Goal: Information Seeking & Learning: Find specific fact

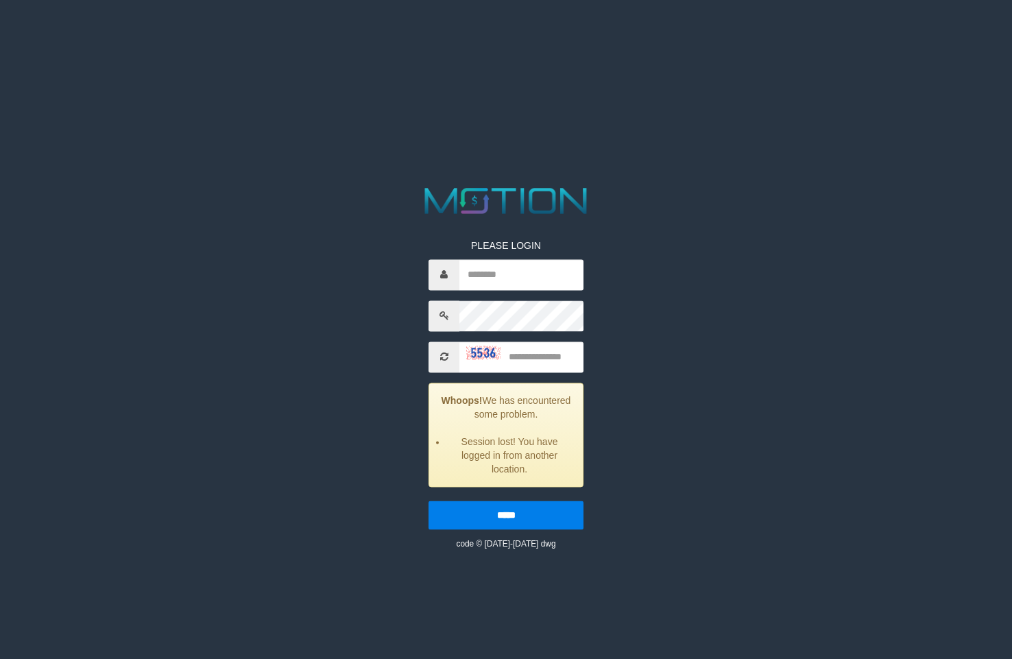
click at [535, 266] on input "text" at bounding box center [521, 274] width 124 height 31
type input "******"
click at [543, 360] on input "text" at bounding box center [521, 356] width 124 height 31
type input "****"
click at [428, 500] on input "*****" at bounding box center [505, 514] width 155 height 29
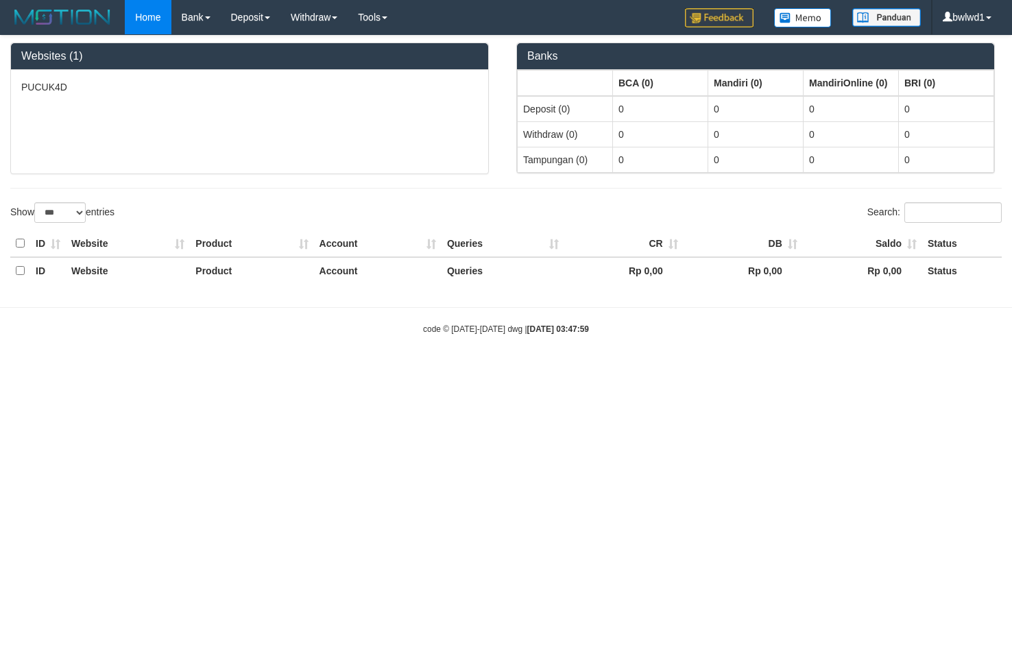
select select "***"
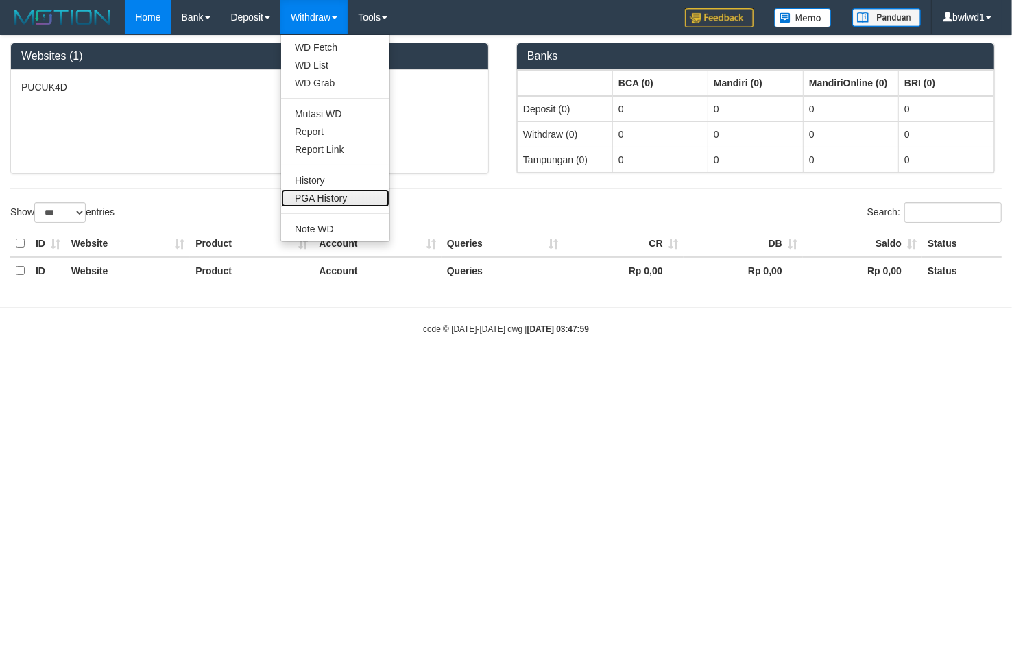
click at [330, 193] on link "PGA History" at bounding box center [335, 198] width 108 height 18
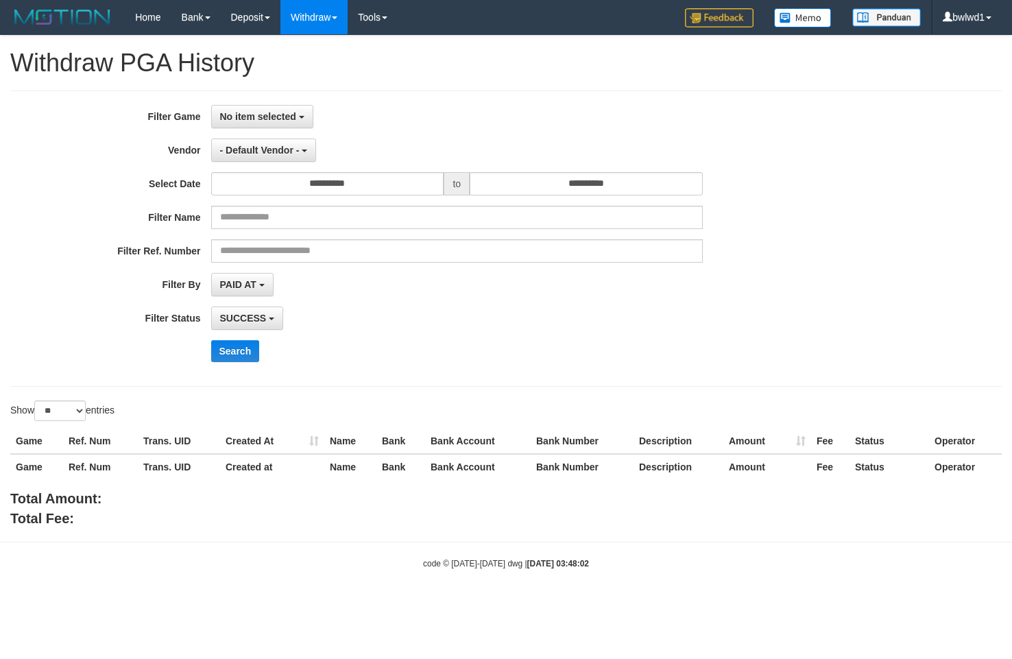
select select
select select "**"
click at [288, 108] on button "No item selected" at bounding box center [262, 116] width 102 height 23
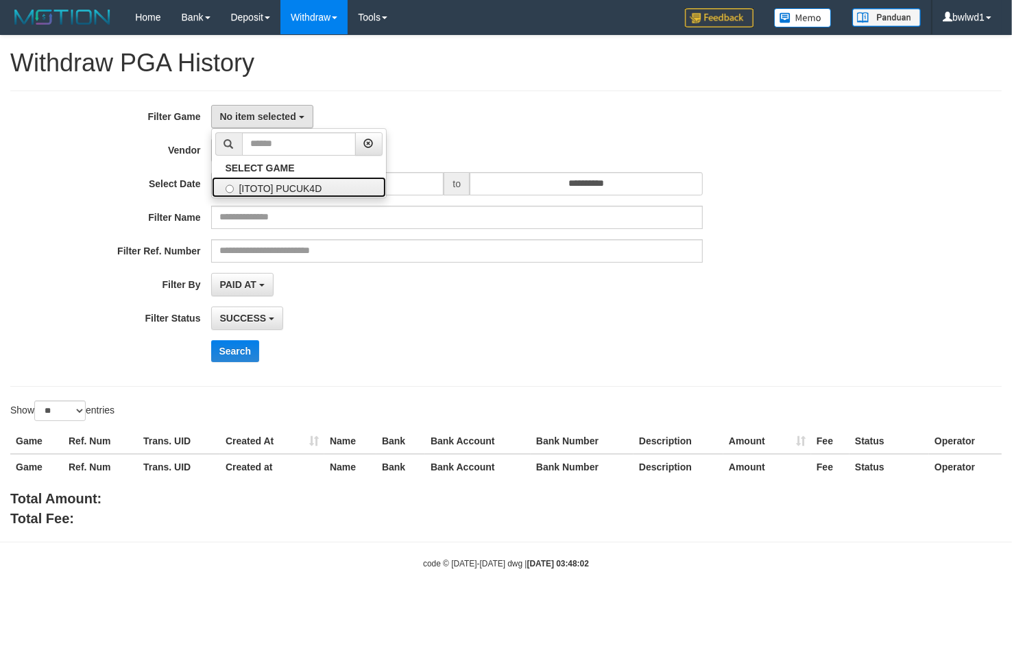
click at [275, 194] on label "[ITOTO] PUCUK4D" at bounding box center [299, 187] width 174 height 21
select select "****"
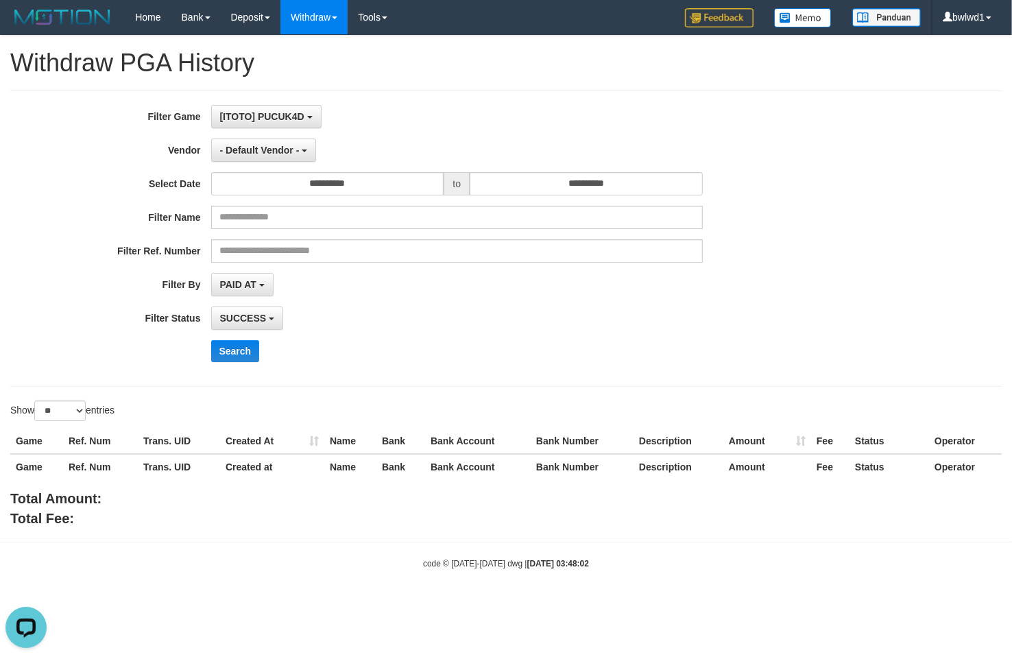
click at [267, 134] on div "**********" at bounding box center [421, 238] width 843 height 267
click at [284, 137] on div "**********" at bounding box center [421, 238] width 843 height 267
click at [284, 142] on button "- Default Vendor -" at bounding box center [264, 149] width 106 height 23
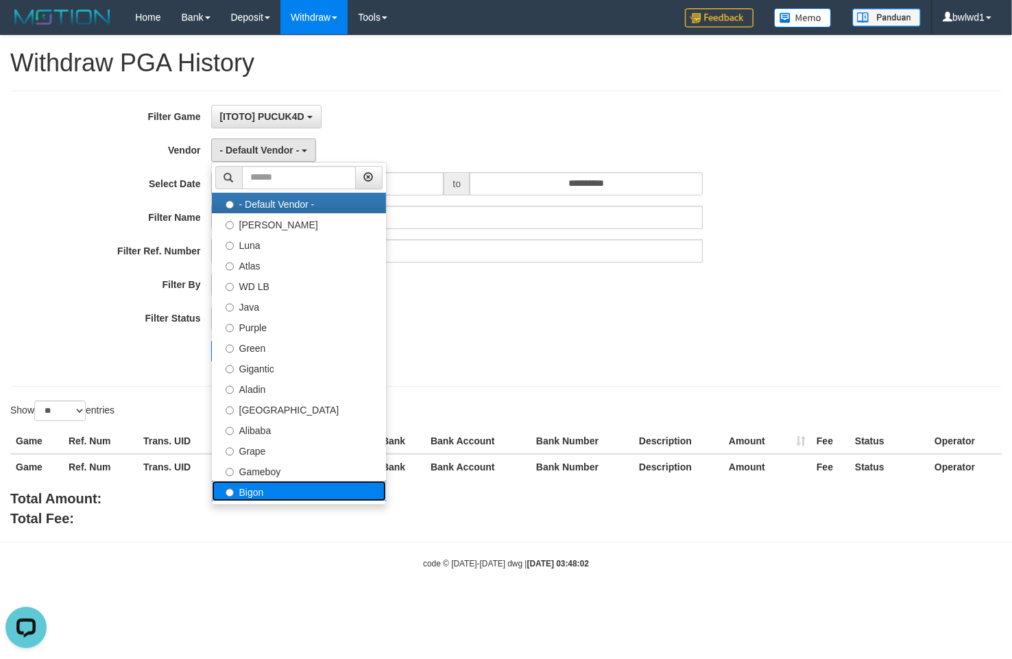
click at [276, 499] on label "Bigon" at bounding box center [299, 490] width 174 height 21
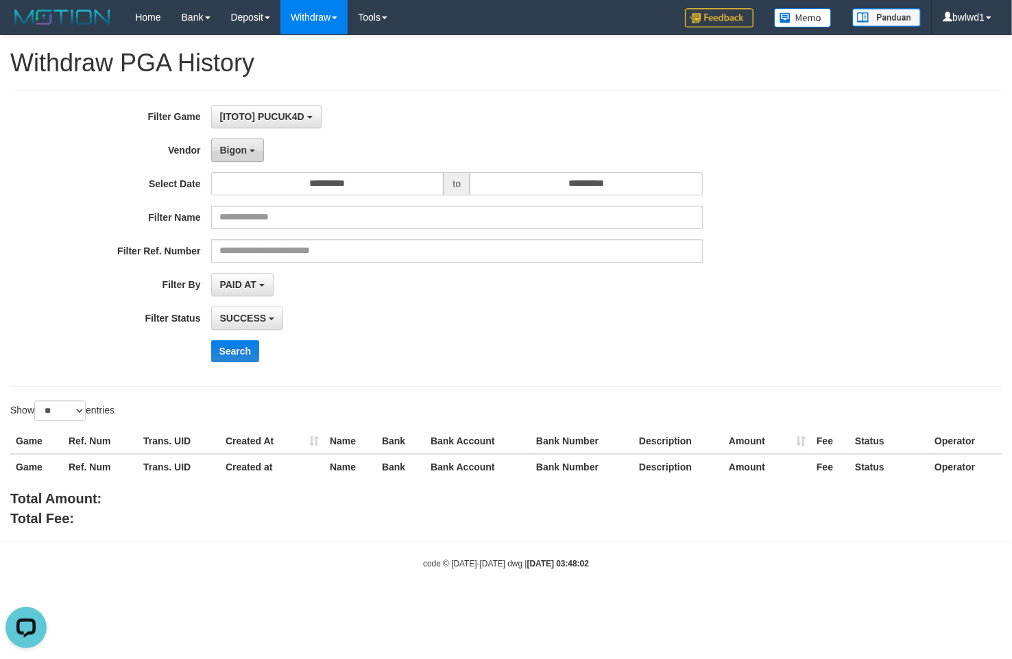
click at [226, 151] on span "Bigon" at bounding box center [233, 150] width 27 height 11
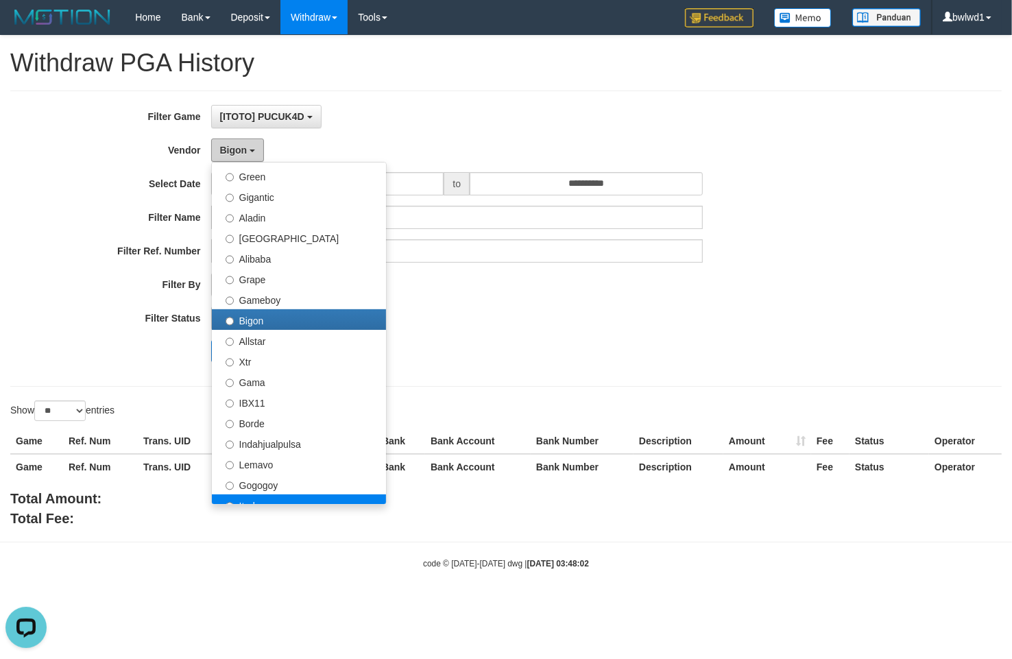
scroll to position [257, 0]
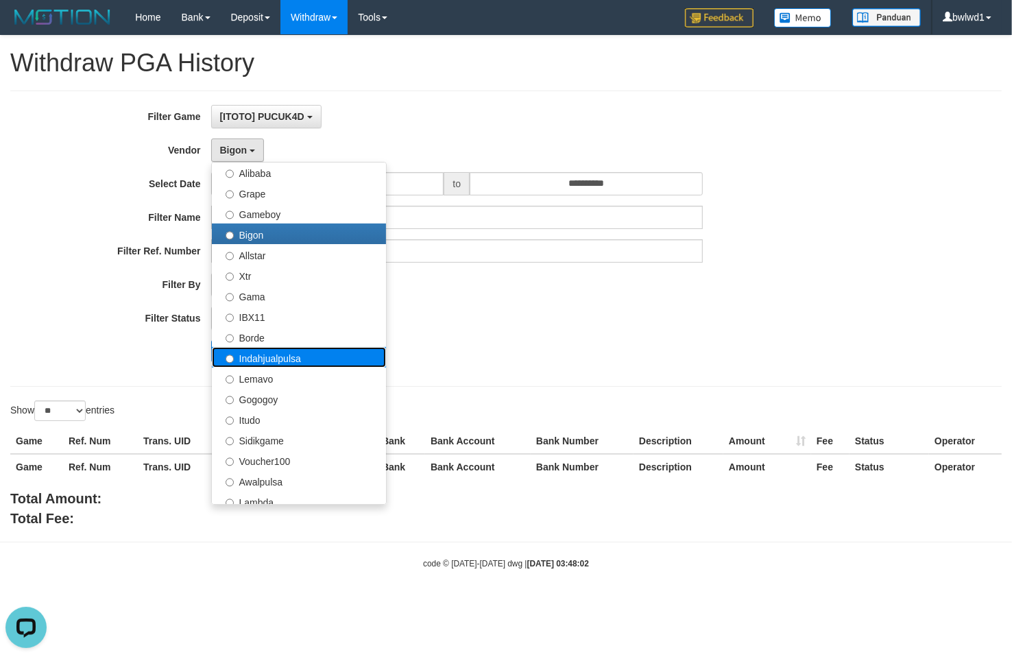
click at [308, 356] on label "Indahjualpulsa" at bounding box center [299, 357] width 174 height 21
select select "**********"
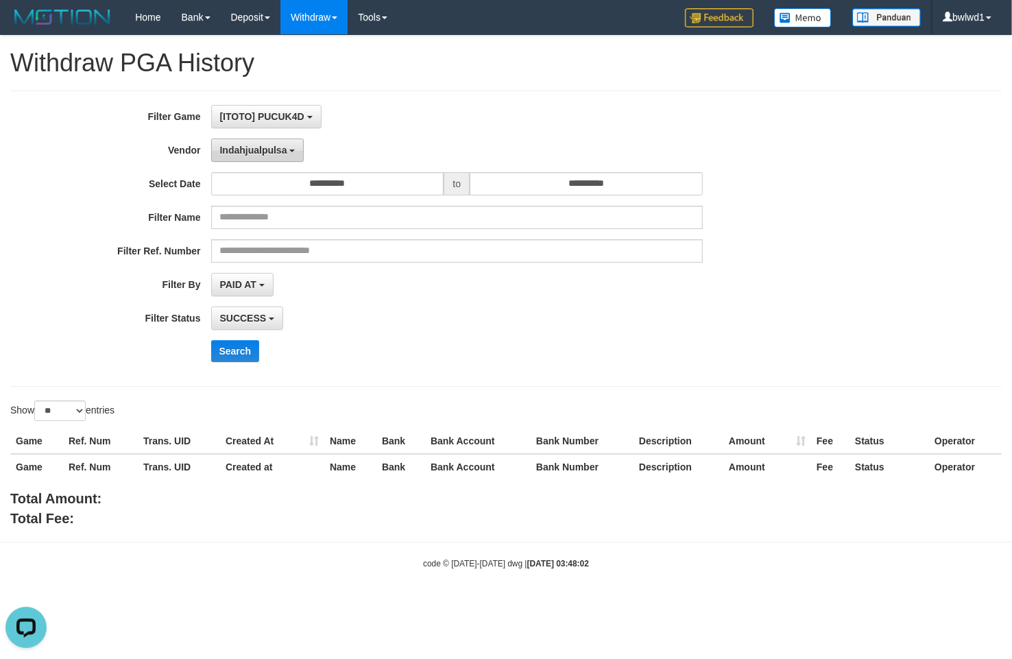
click at [261, 154] on span "Indahjualpulsa" at bounding box center [253, 150] width 67 height 11
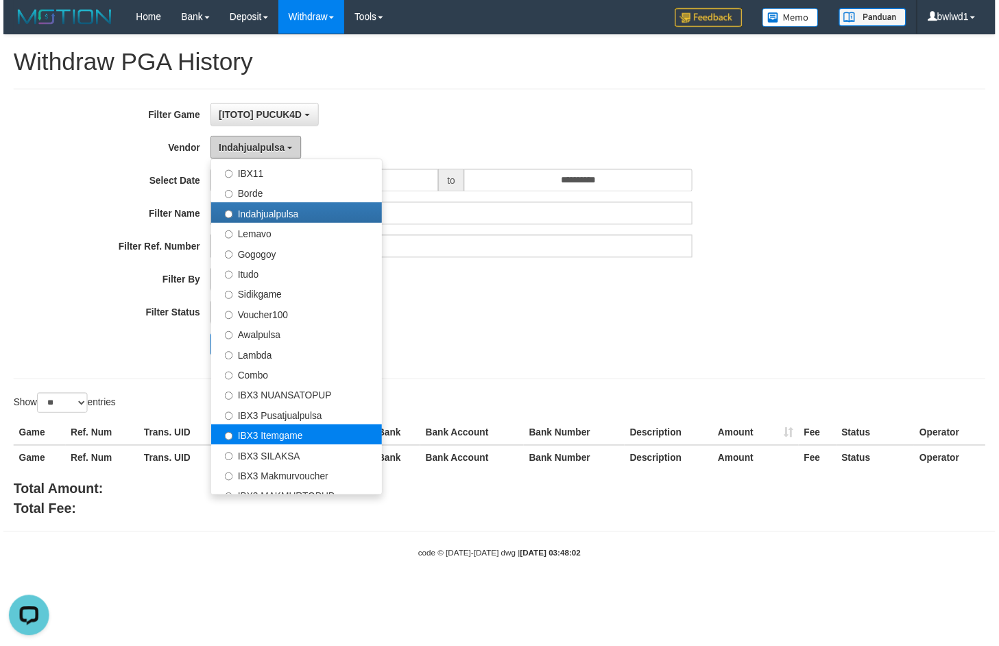
scroll to position [428, 0]
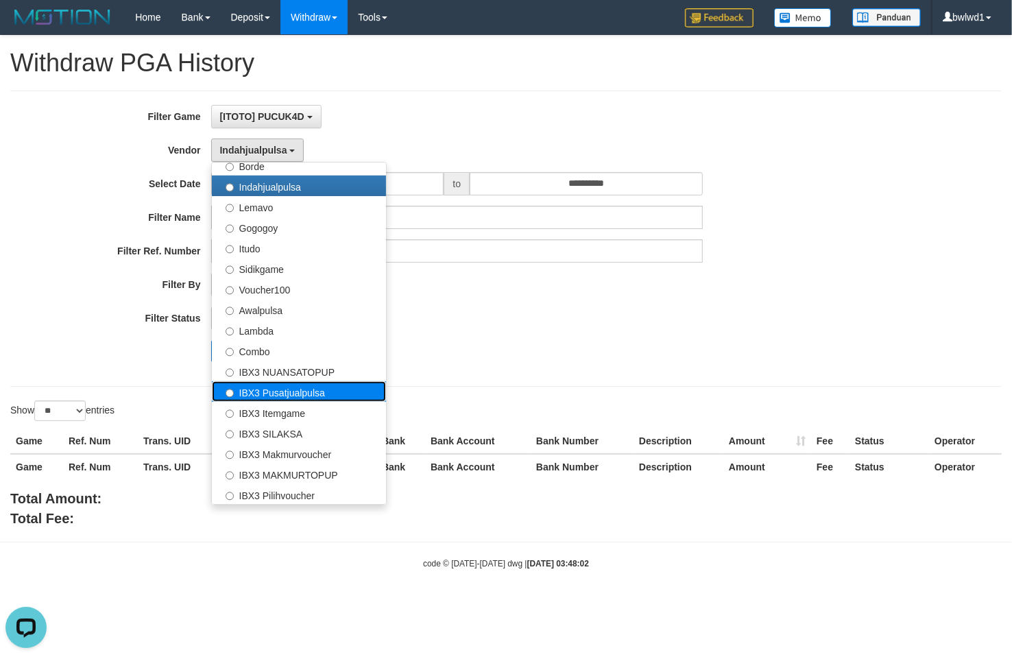
click at [312, 388] on label "IBX3 Pusatjualpulsa" at bounding box center [299, 391] width 174 height 21
select select "**********"
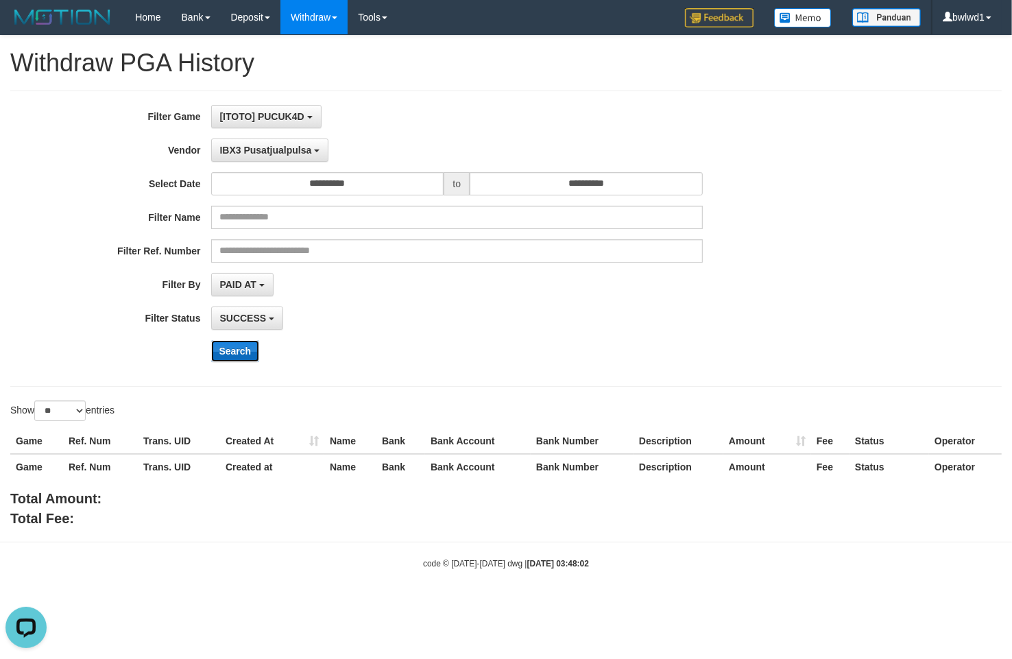
click at [227, 348] on button "Search" at bounding box center [235, 351] width 49 height 22
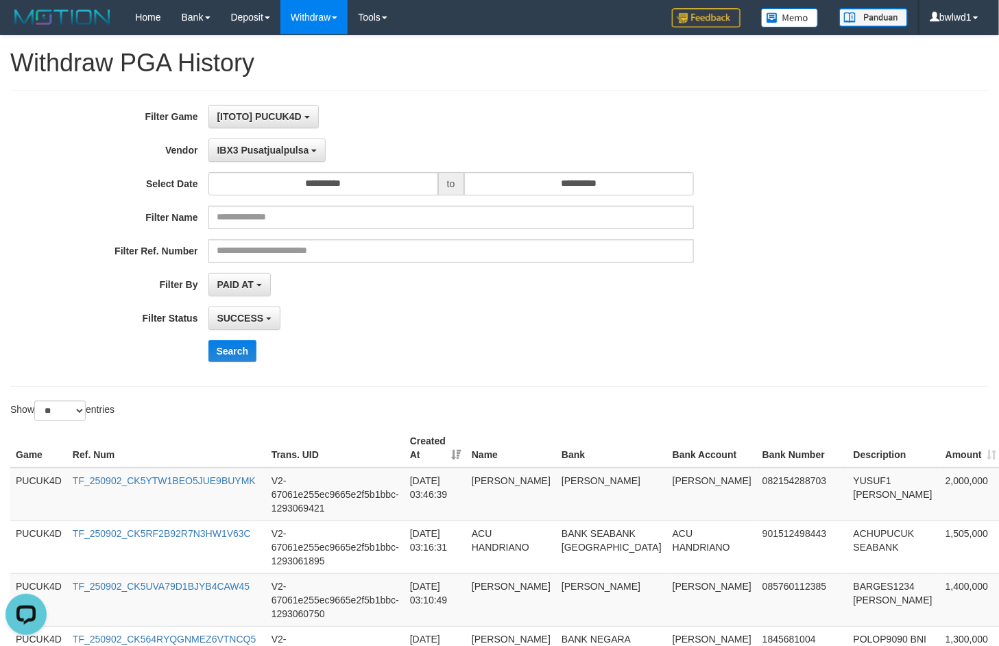
click at [267, 358] on div "Search" at bounding box center [520, 351] width 624 height 22
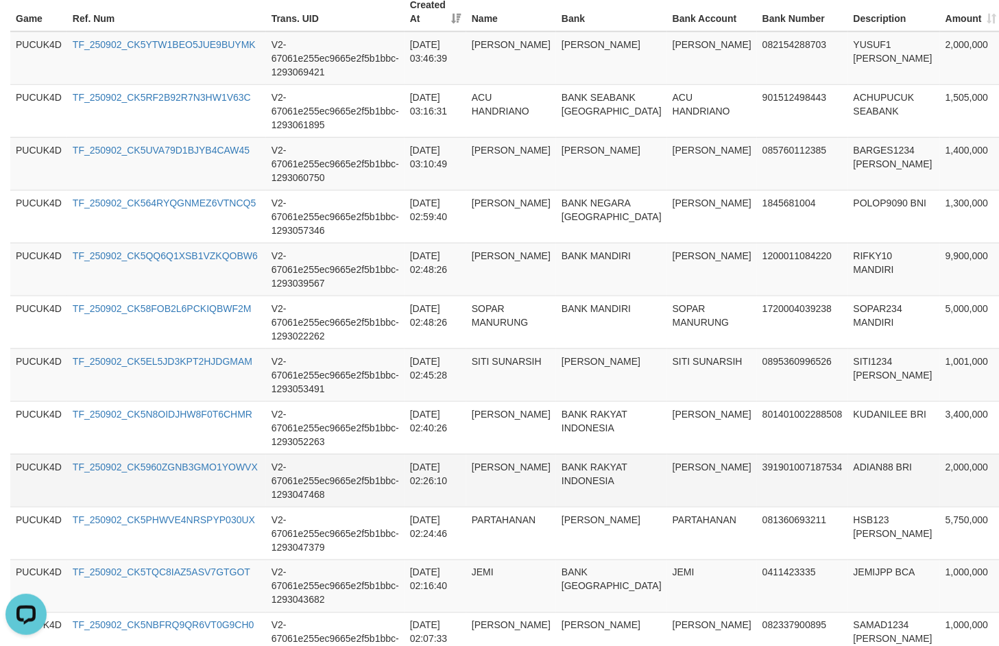
scroll to position [358, 0]
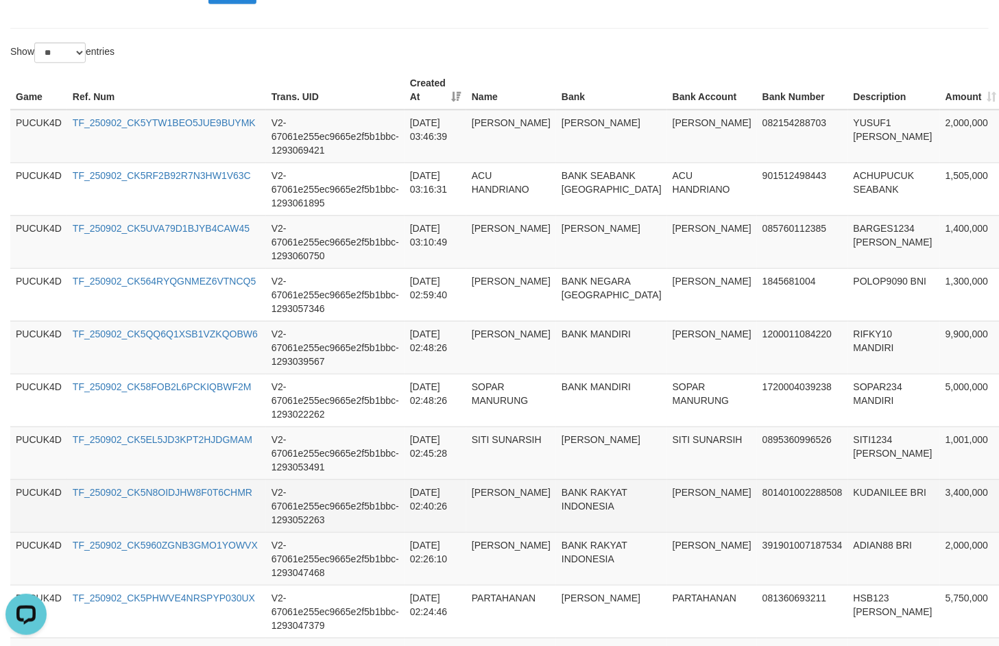
click at [848, 482] on td "KUDANILEE BRI" at bounding box center [894, 505] width 92 height 53
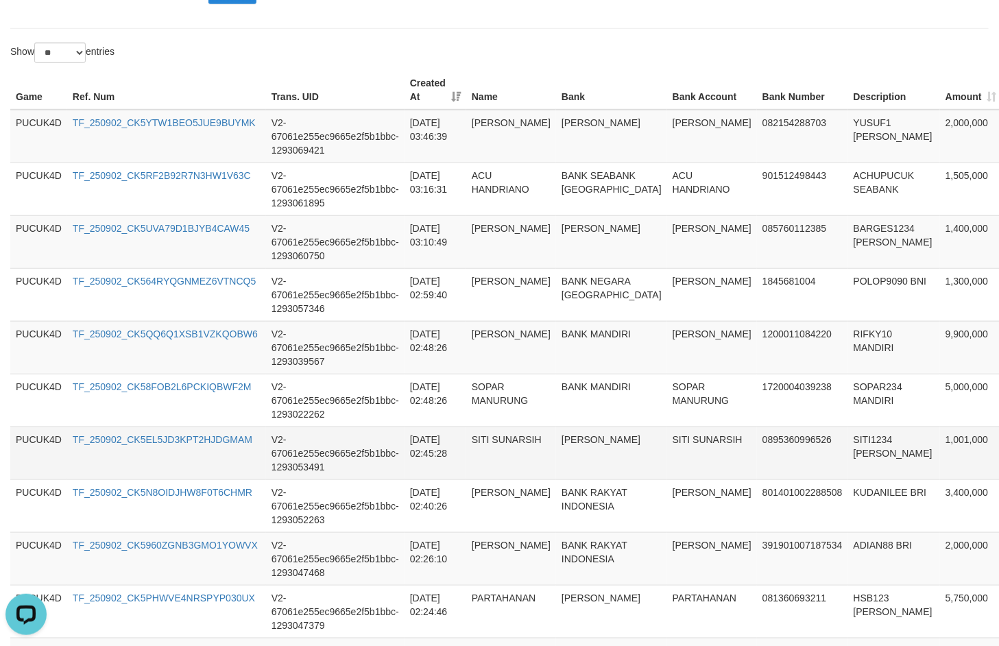
click at [848, 439] on td "SITI1234 DANA" at bounding box center [894, 452] width 92 height 53
copy td "SITI1234"
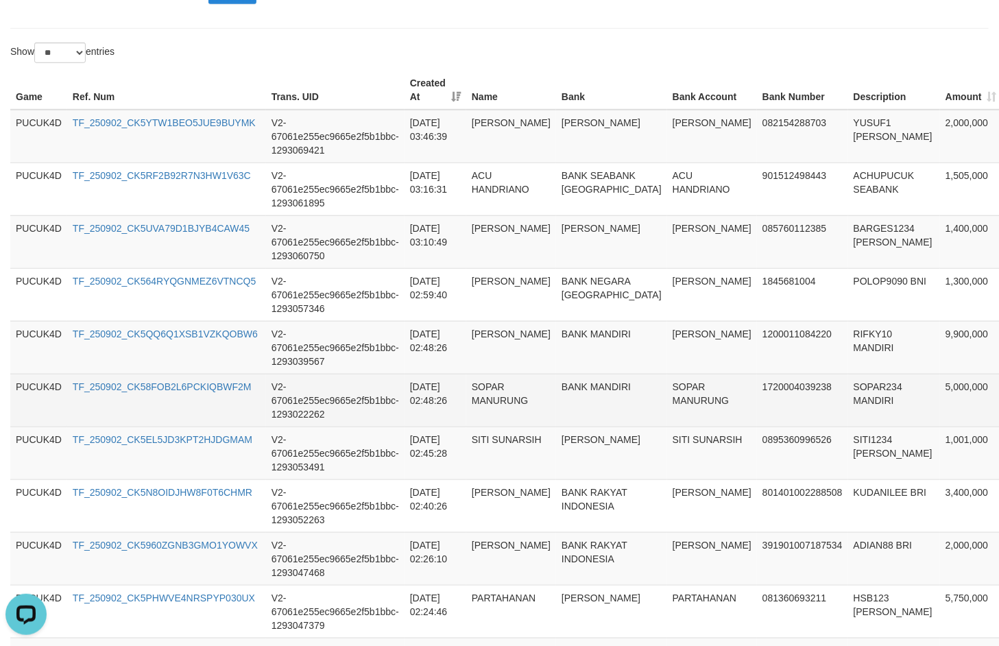
click at [848, 382] on td "SOPAR234 MANDIRI" at bounding box center [894, 399] width 92 height 53
copy td "SOPAR234"
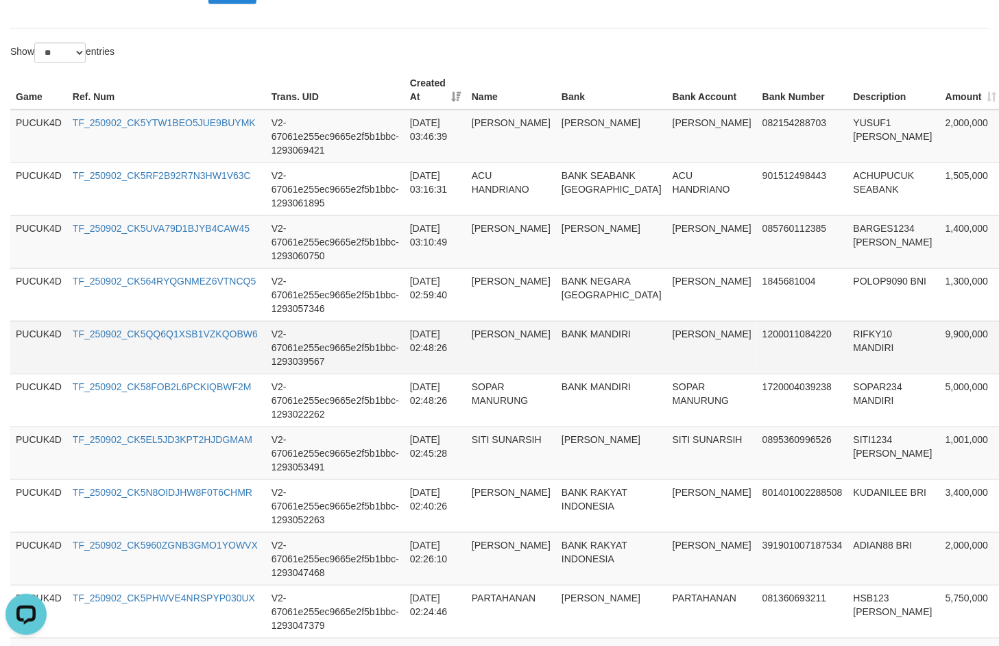
click at [848, 323] on td "RIFKY10 MANDIRI" at bounding box center [894, 347] width 92 height 53
copy td "RIFKY10"
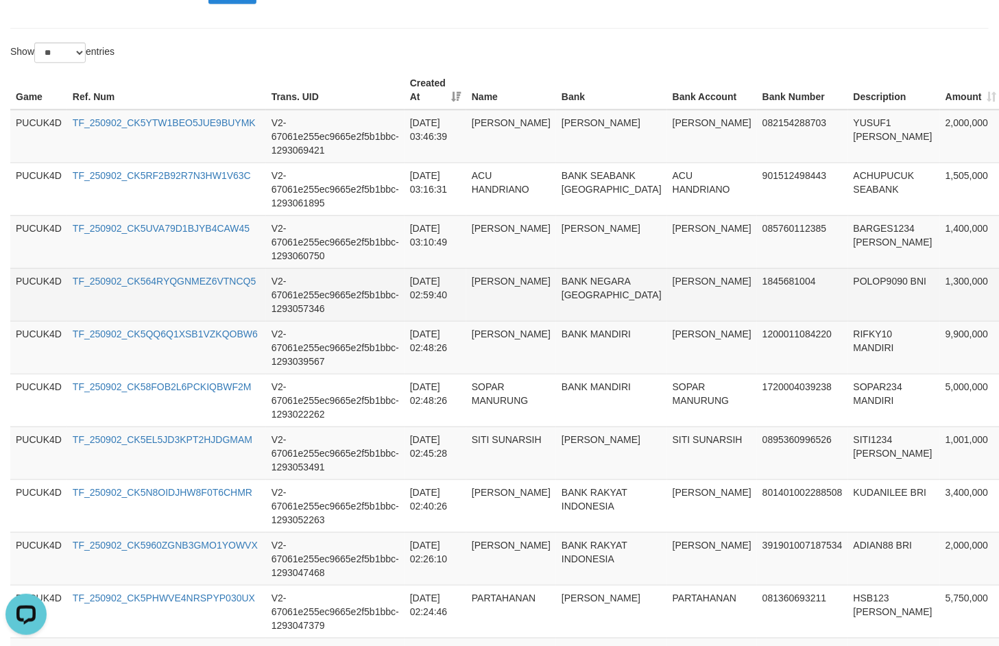
click at [848, 281] on td "POLOP9090 BNI" at bounding box center [894, 294] width 92 height 53
copy td "POLOP9090"
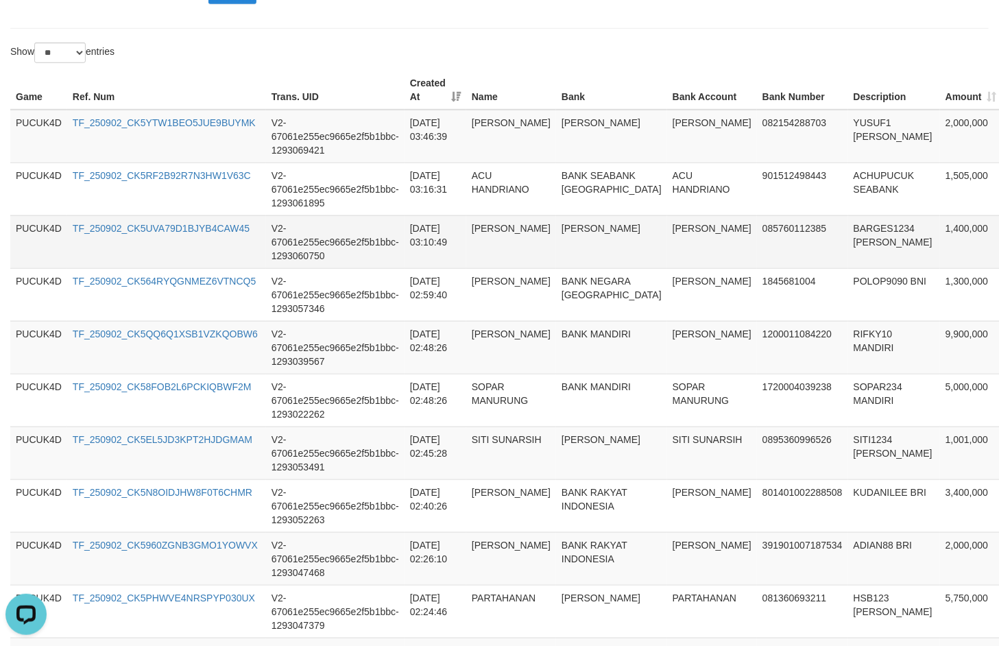
click at [848, 227] on td "BARGES1234 DANA" at bounding box center [894, 241] width 92 height 53
copy td "BARGES1234"
click at [848, 226] on td "BARGES1234 DANA" at bounding box center [894, 241] width 92 height 53
click at [848, 160] on td "YUSUF1 DANA" at bounding box center [894, 136] width 92 height 53
click at [848, 161] on td "YUSUF1 DANA" at bounding box center [894, 136] width 92 height 53
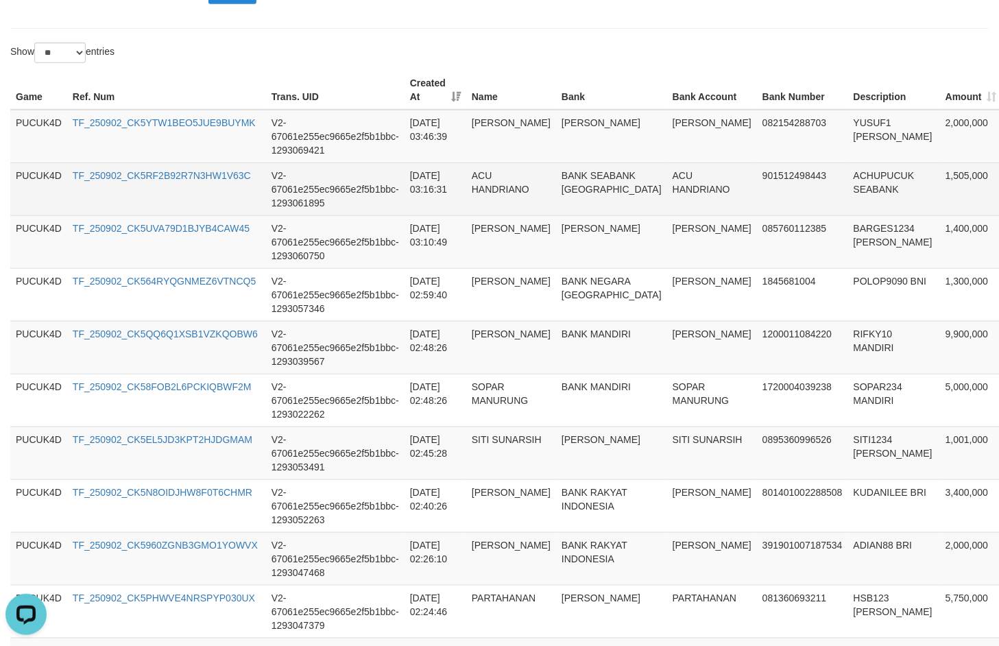
click at [848, 177] on td "ACHUPUCUK SEABANK" at bounding box center [894, 188] width 92 height 53
copy td "ACHUPUCUK"
click at [848, 177] on td "ACHUPUCUK SEABANK" at bounding box center [894, 188] width 92 height 53
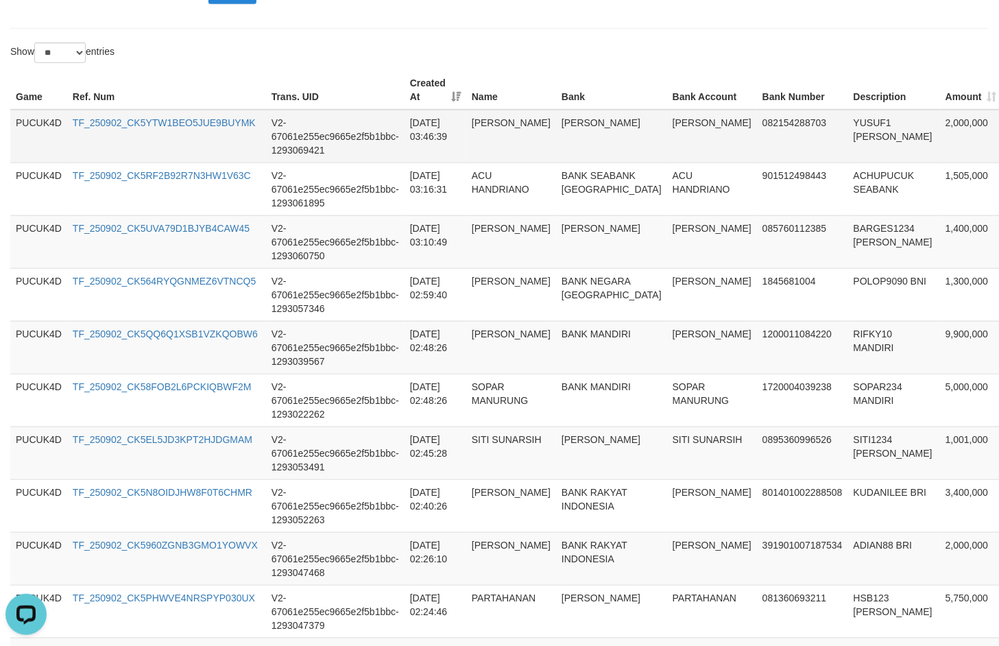
click at [848, 123] on td "YUSUF1 DANA" at bounding box center [894, 136] width 92 height 53
copy td "YUSUF1"
click at [848, 123] on td "YUSUF1 DANA" at bounding box center [894, 136] width 92 height 53
click at [761, 262] on td "085760112385" at bounding box center [802, 241] width 91 height 53
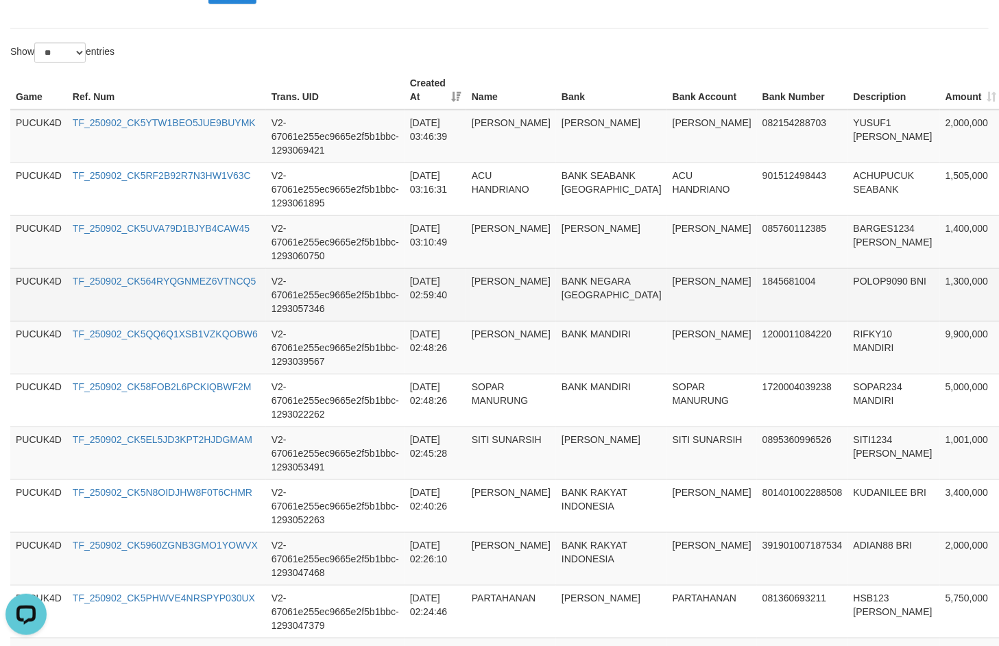
click at [848, 274] on td "POLOP9090 BNI" at bounding box center [894, 294] width 92 height 53
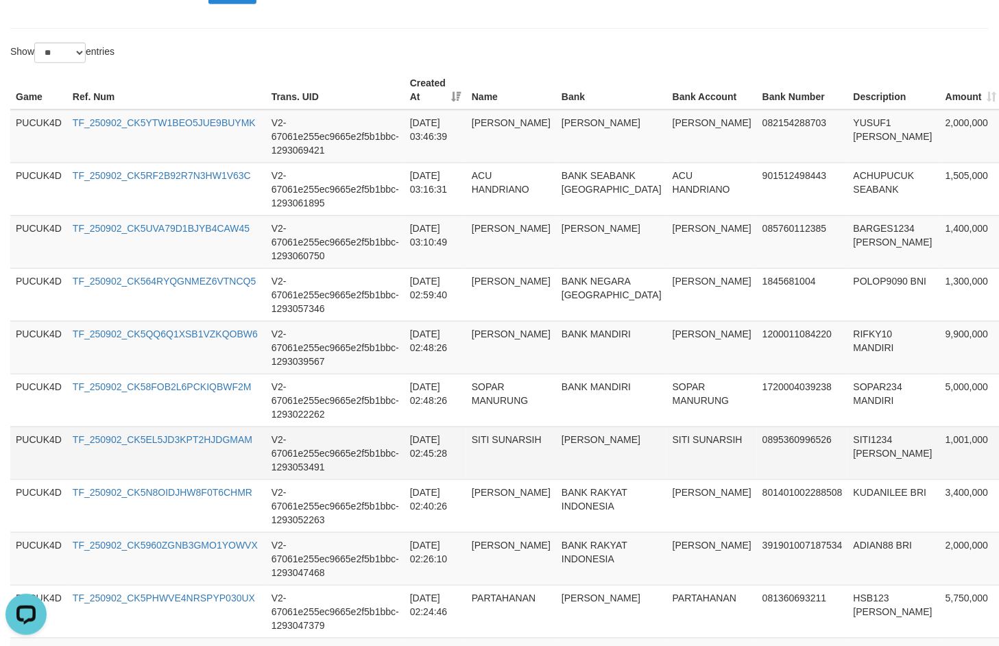
click at [667, 435] on td "SITI SUNARSIH" at bounding box center [712, 452] width 90 height 53
copy td "SITI SUNARSIH"
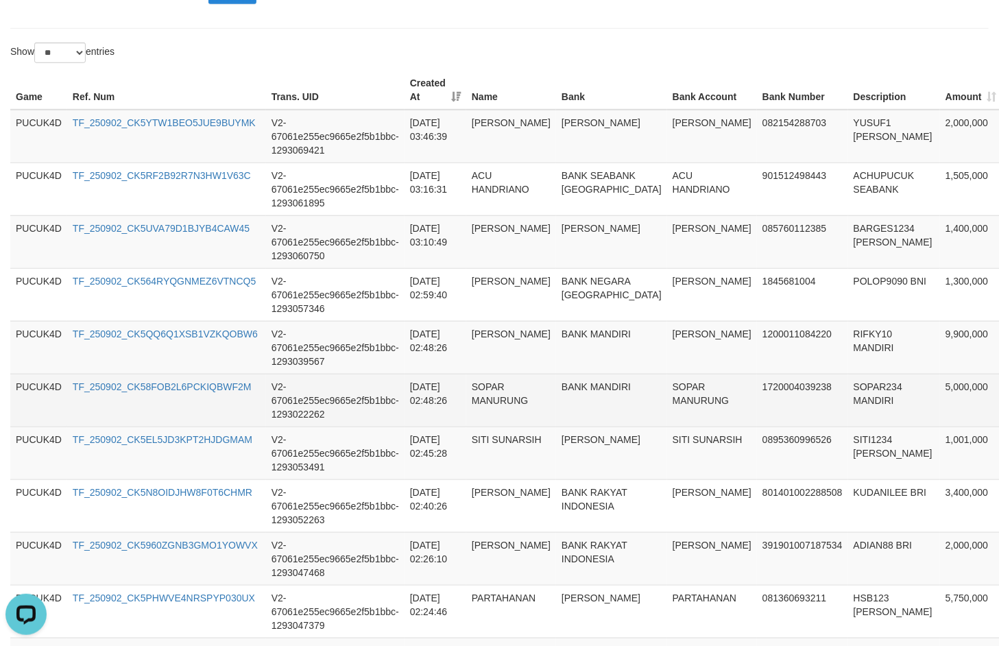
click at [667, 397] on td "SOPAR MANURUNG" at bounding box center [712, 399] width 90 height 53
copy td "MANURUNG"
click at [667, 397] on td "SOPAR MANURUNG" at bounding box center [712, 399] width 90 height 53
copy td "SOPAR MANURUNG"
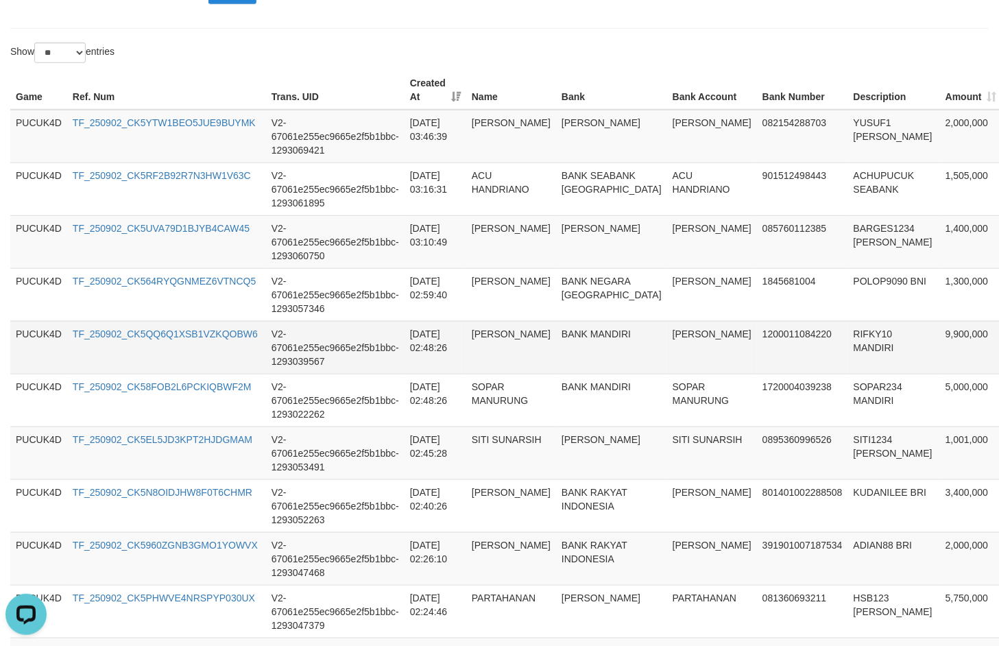
click at [667, 334] on td "JOHAN RIFKY" at bounding box center [712, 347] width 90 height 53
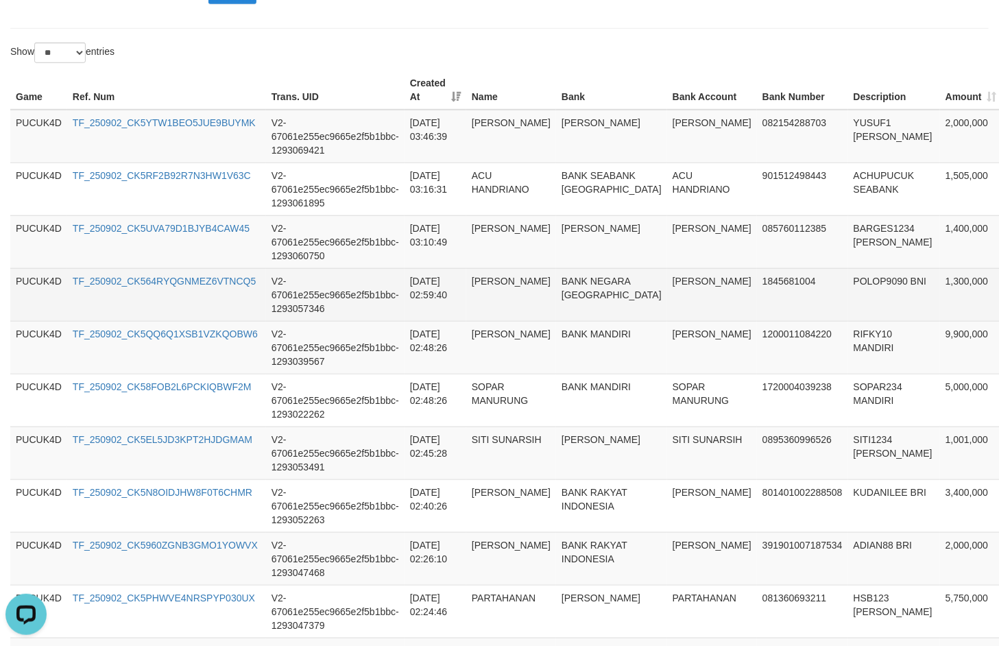
click at [667, 289] on td "ABDUL GOFUR" at bounding box center [712, 294] width 90 height 53
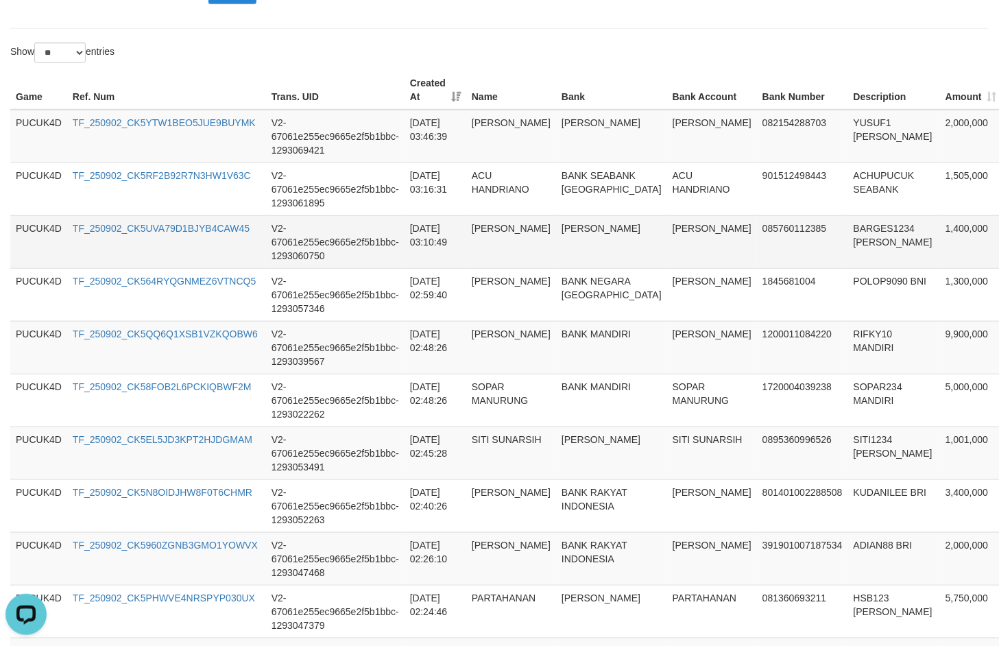
click at [667, 234] on td "MUHAMMAD SHANDY" at bounding box center [712, 241] width 90 height 53
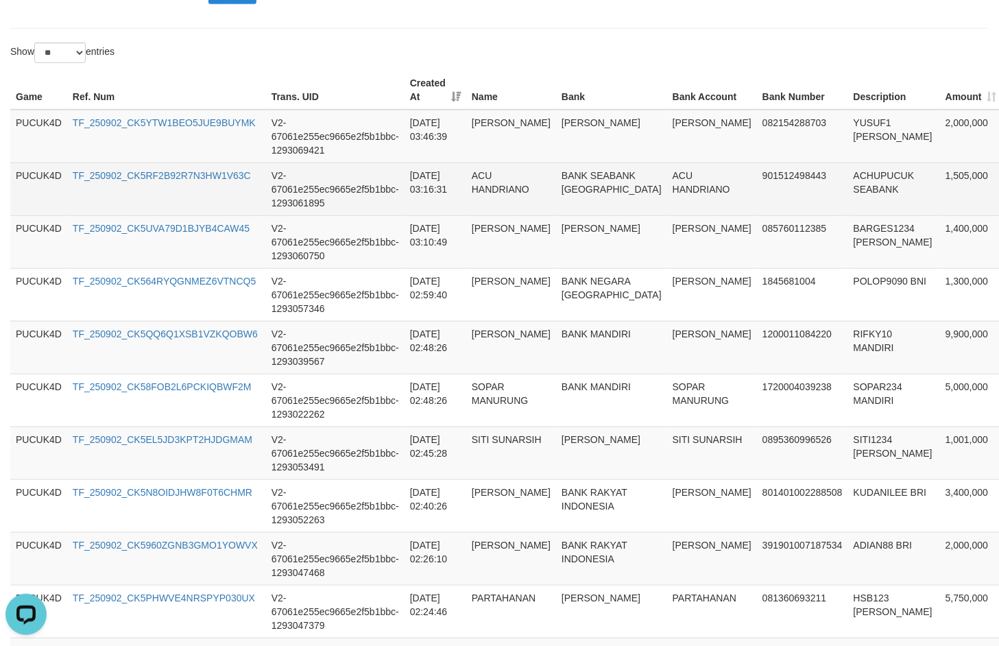
click at [667, 180] on td "ACU HANDRIANO" at bounding box center [712, 188] width 90 height 53
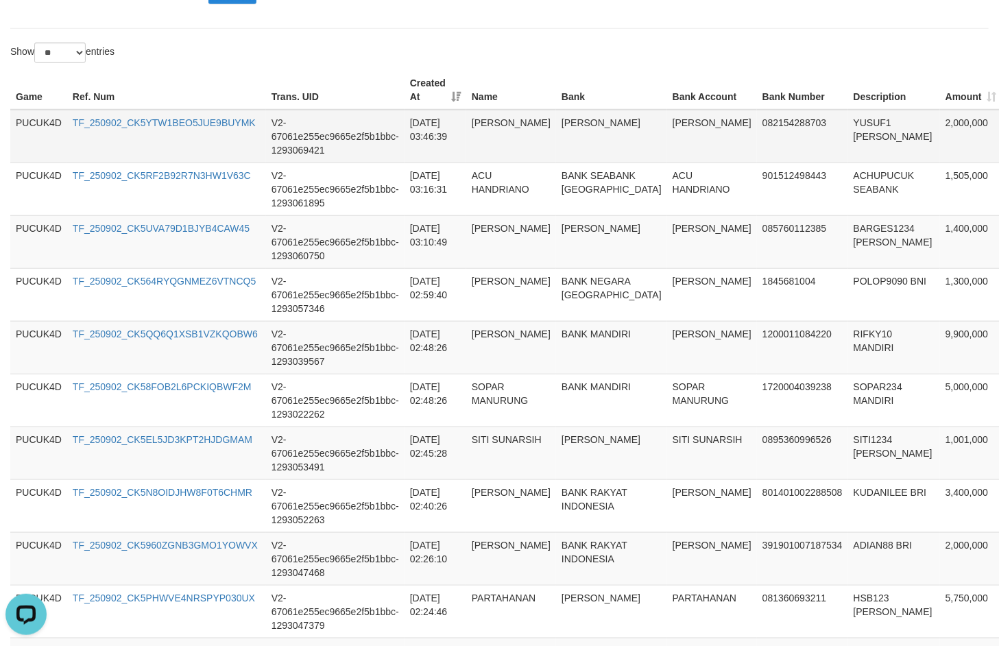
click at [667, 129] on td "MARIAH" at bounding box center [712, 136] width 90 height 53
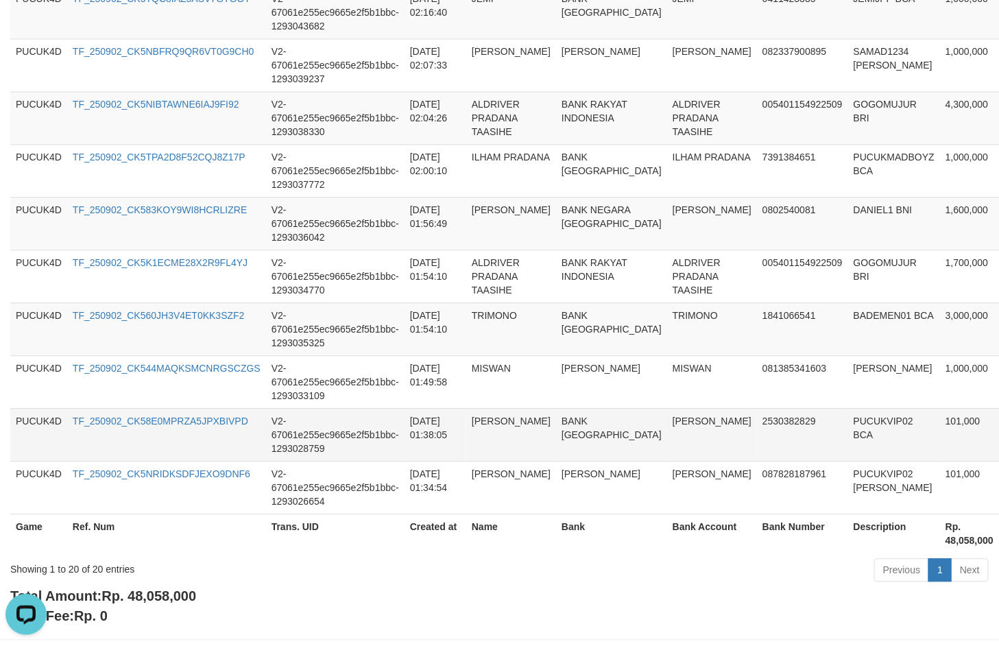
scroll to position [1070, 0]
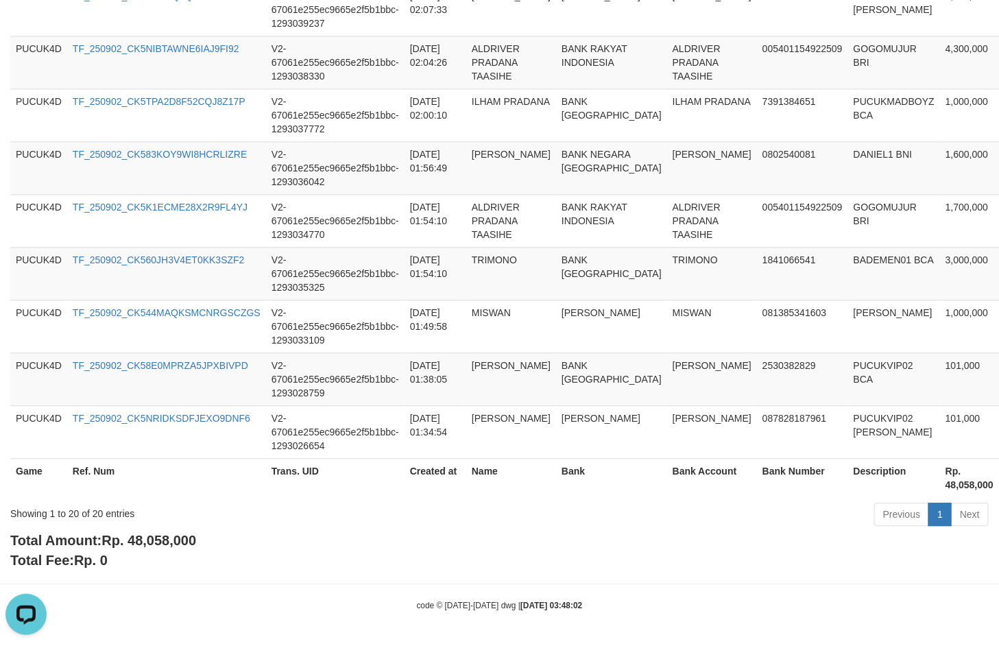
click at [159, 542] on span "Rp. 48,058,000" at bounding box center [148, 539] width 95 height 15
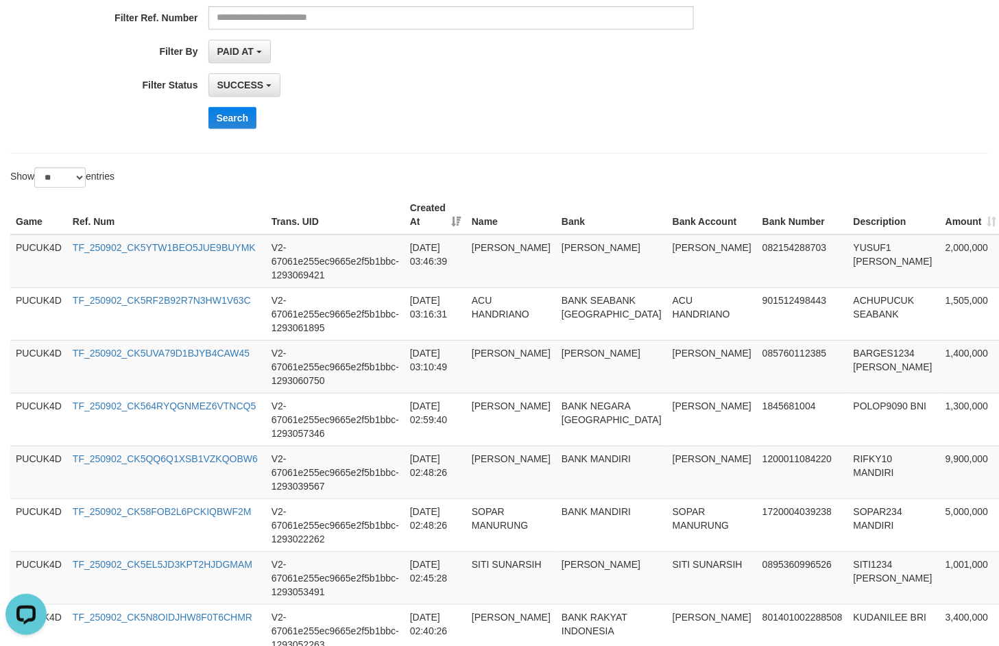
scroll to position [0, 0]
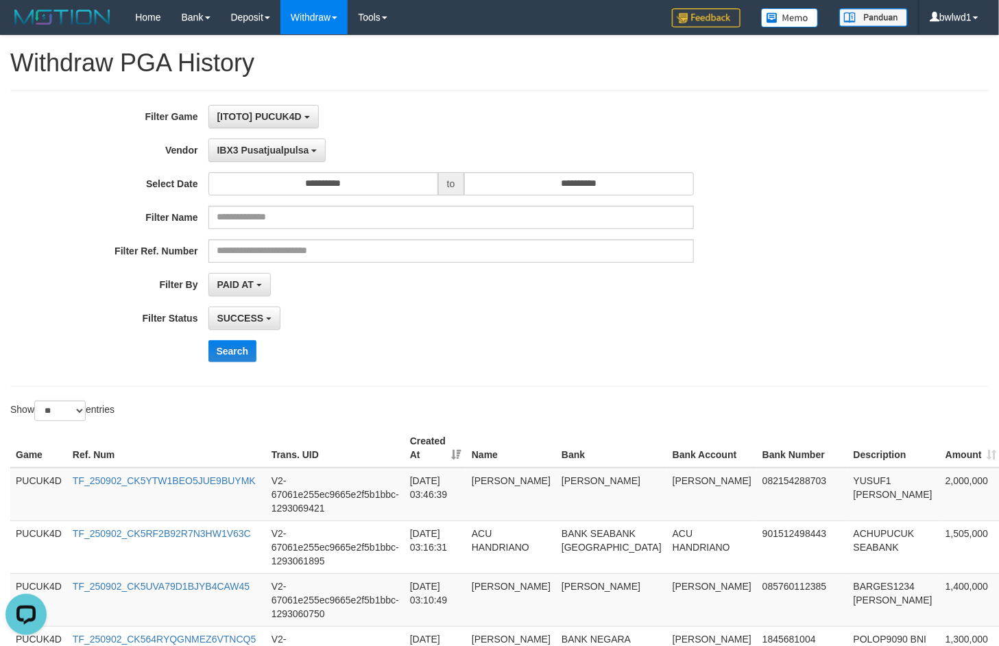
click at [813, 299] on div "**********" at bounding box center [416, 238] width 832 height 267
drag, startPoint x: 653, startPoint y: 306, endPoint x: 877, endPoint y: 264, distance: 228.0
click at [653, 306] on div "**********" at bounding box center [416, 238] width 832 height 267
drag, startPoint x: 406, startPoint y: 131, endPoint x: 307, endPoint y: 77, distance: 112.6
click at [406, 131] on div "**********" at bounding box center [416, 238] width 832 height 267
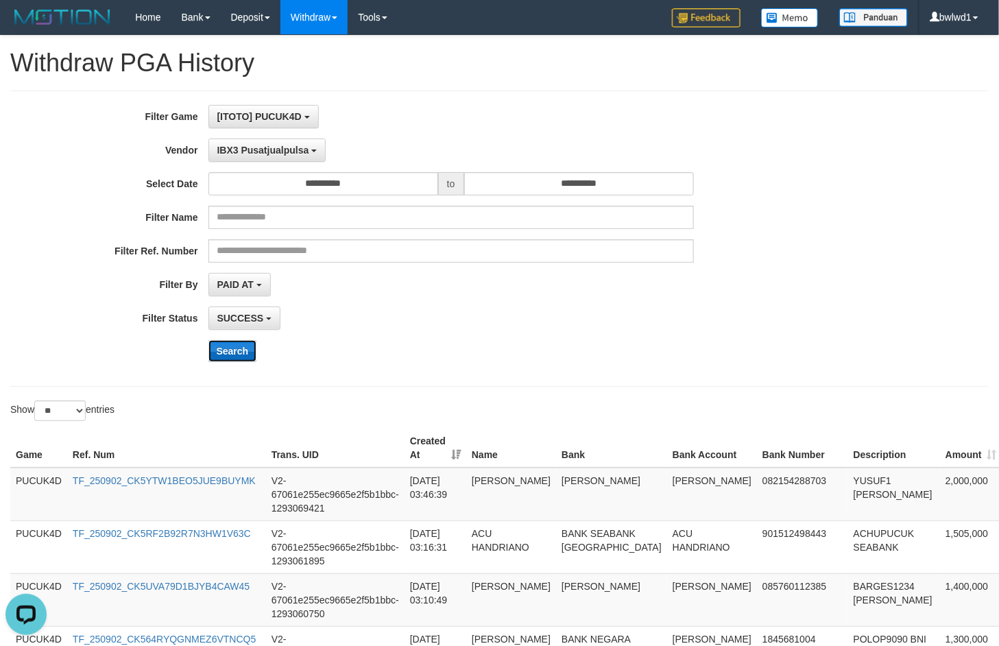
click at [237, 358] on button "Search" at bounding box center [232, 351] width 49 height 22
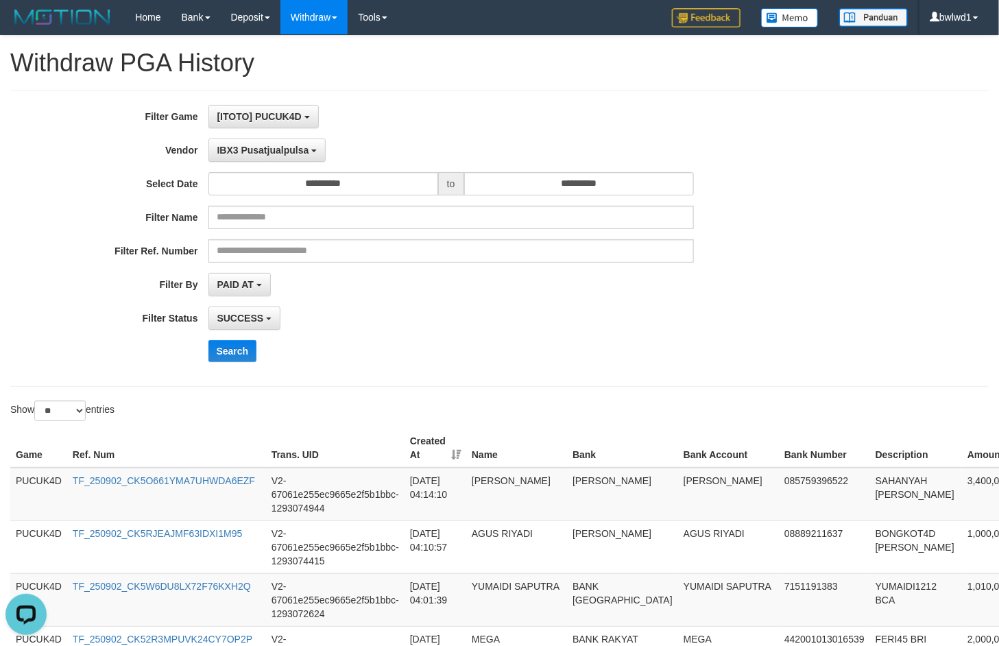
drag, startPoint x: 715, startPoint y: 336, endPoint x: 747, endPoint y: 343, distance: 33.1
click at [716, 336] on div "**********" at bounding box center [416, 238] width 832 height 267
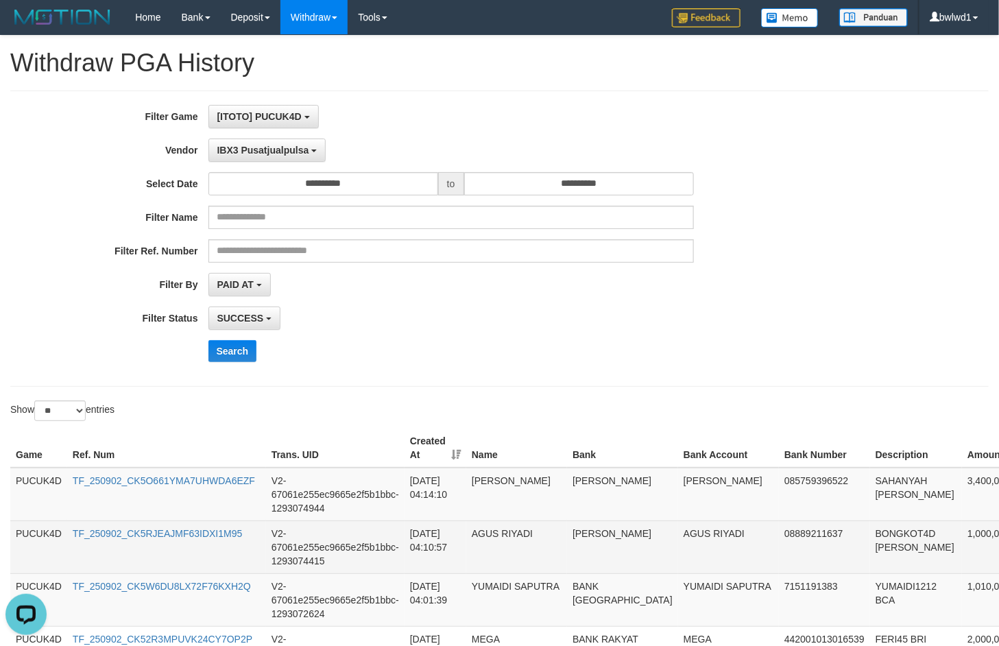
click at [870, 526] on td "BONGKOT4D DANA" at bounding box center [916, 546] width 92 height 53
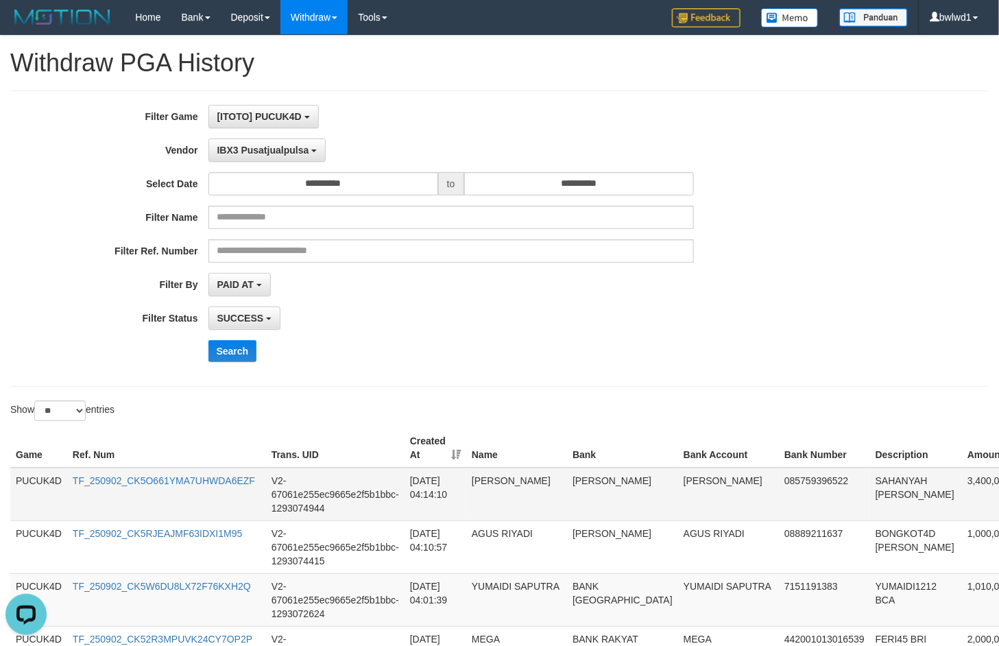
click at [870, 488] on td "SAHANYAH DANA" at bounding box center [916, 493] width 92 height 53
click at [870, 477] on td "SAHANYAH DANA" at bounding box center [916, 493] width 92 height 53
click at [678, 484] on td "DUDUNG RUSMADI" at bounding box center [728, 493] width 101 height 53
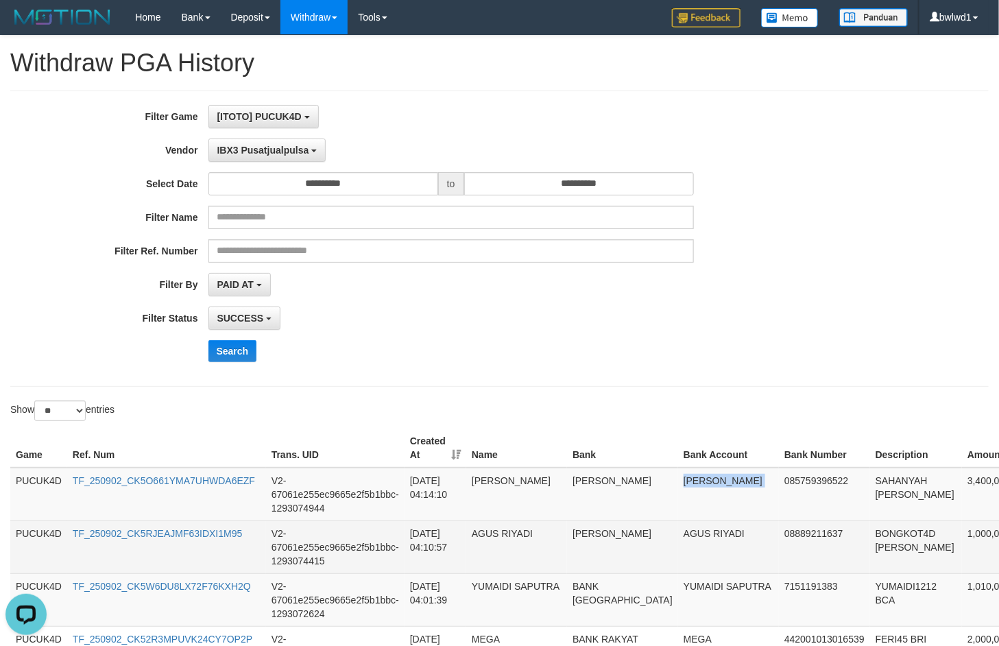
drag, startPoint x: 651, startPoint y: 484, endPoint x: 644, endPoint y: 524, distance: 41.0
click at [678, 484] on td "DUDUNG RUSMADI" at bounding box center [728, 493] width 101 height 53
click at [678, 524] on td "AGUS RIYADI" at bounding box center [728, 546] width 101 height 53
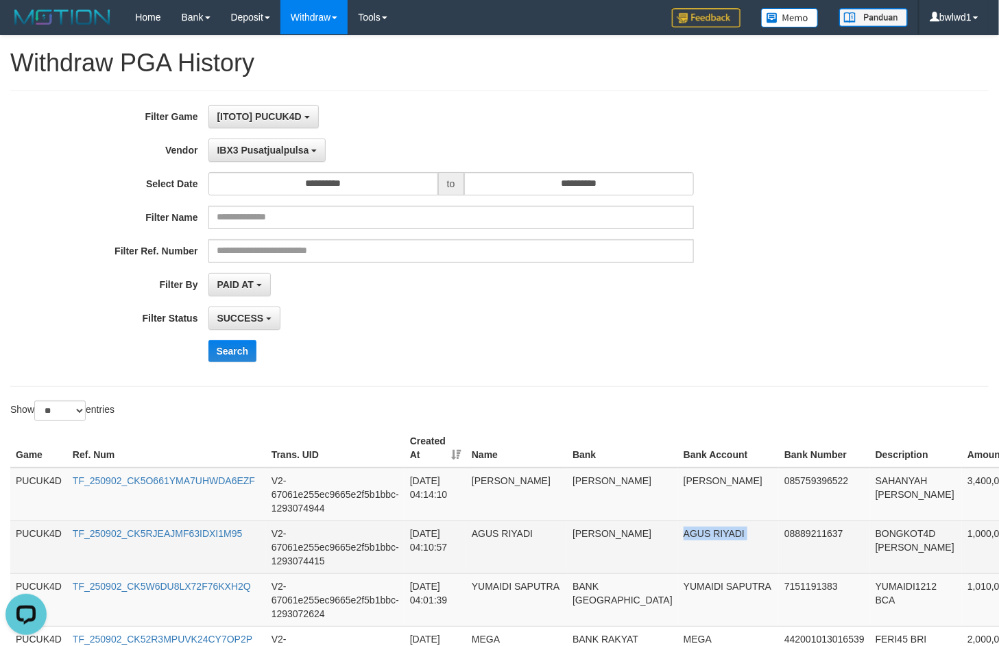
click at [678, 536] on td "AGUS RIYADI" at bounding box center [728, 546] width 101 height 53
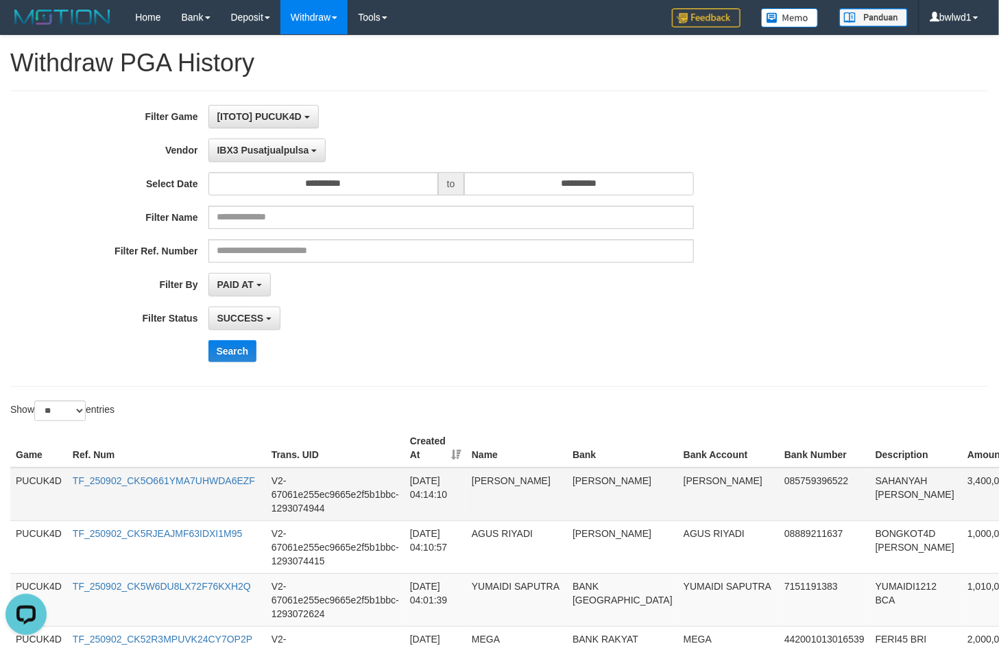
click at [692, 485] on td "DUDUNG RUSMADI" at bounding box center [728, 493] width 101 height 53
click at [795, 358] on div "Search" at bounding box center [520, 351] width 624 height 22
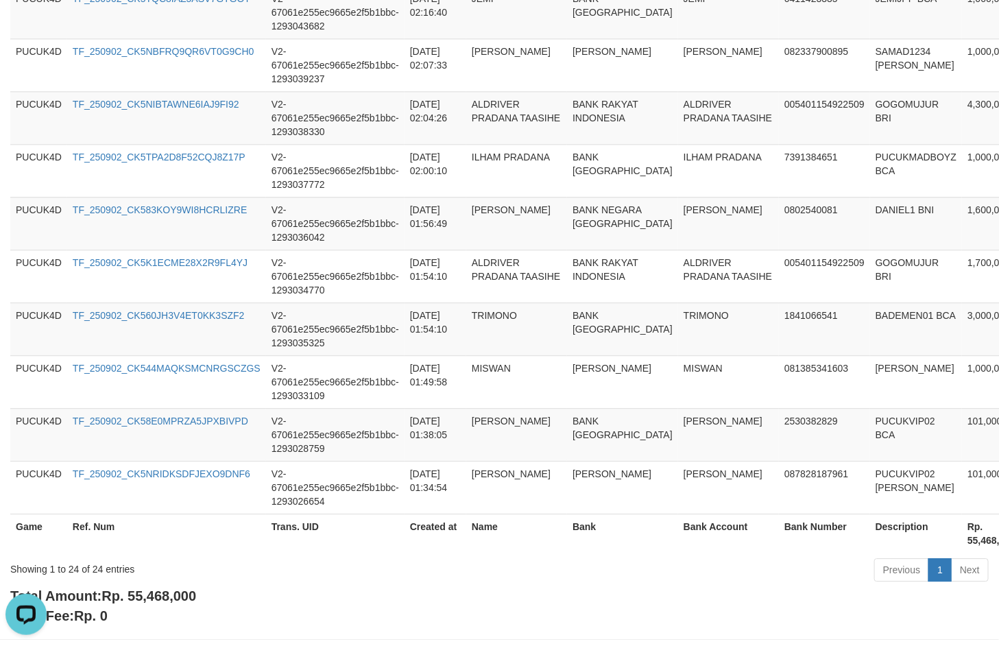
scroll to position [1282, 0]
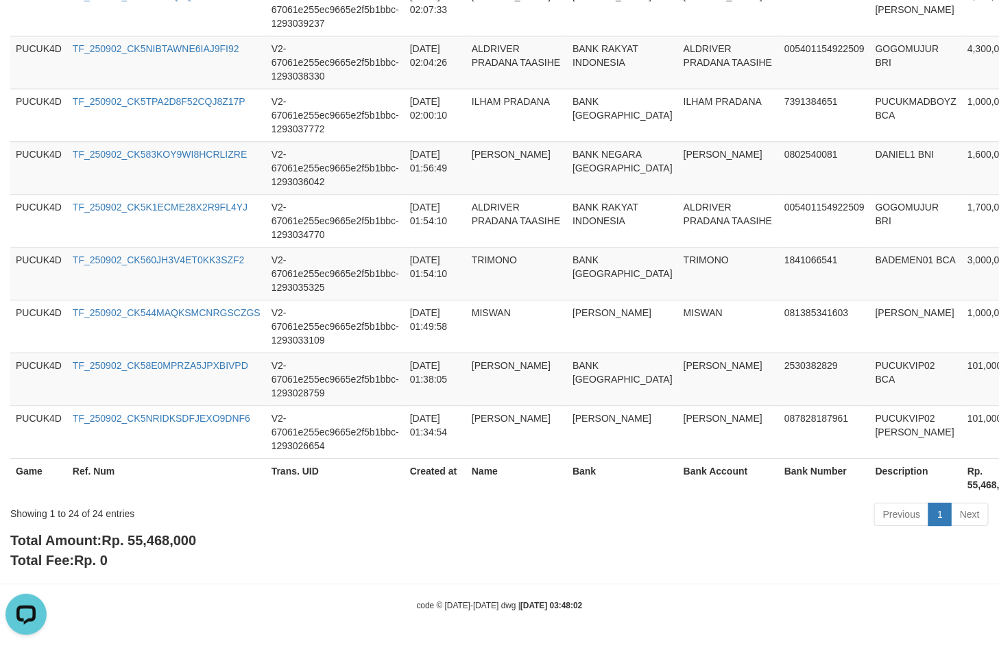
click at [167, 535] on span "Rp. 55,468,000" at bounding box center [148, 539] width 95 height 15
